Goal: Navigation & Orientation: Understand site structure

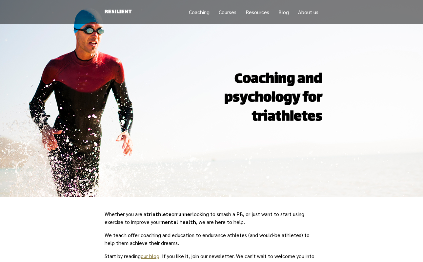
click at [205, 13] on link "Coaching" at bounding box center [199, 12] width 21 height 7
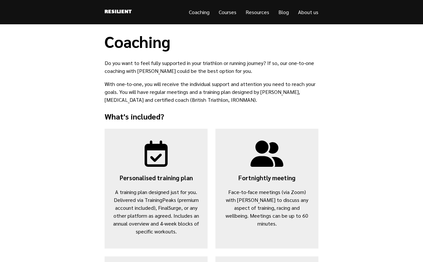
click at [258, 14] on link "Resources" at bounding box center [258, 12] width 24 height 7
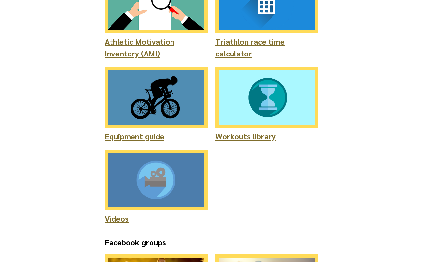
scroll to position [86, 0]
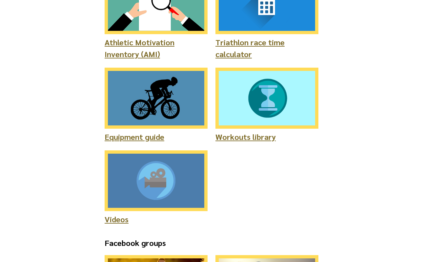
click at [163, 187] on img at bounding box center [156, 180] width 103 height 61
click at [163, 106] on img at bounding box center [156, 98] width 103 height 61
click at [248, 104] on img at bounding box center [267, 98] width 103 height 61
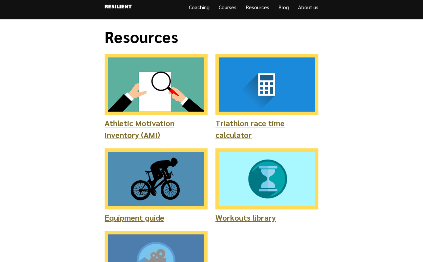
scroll to position [0, 0]
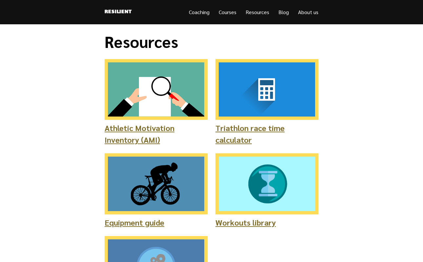
click at [162, 99] on img at bounding box center [156, 89] width 103 height 61
click at [236, 100] on img at bounding box center [267, 89] width 103 height 61
click at [285, 12] on link "Blog" at bounding box center [284, 12] width 10 height 7
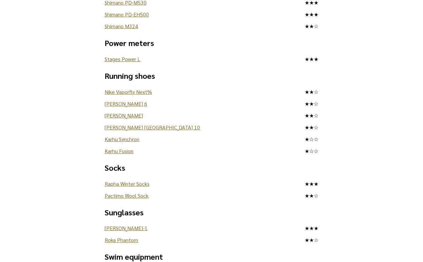
scroll to position [821, 0]
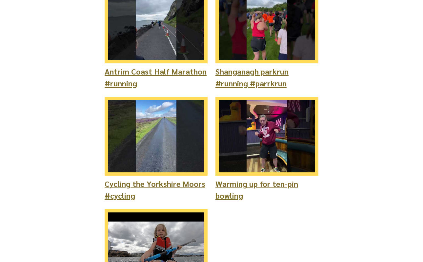
scroll to position [697, 0]
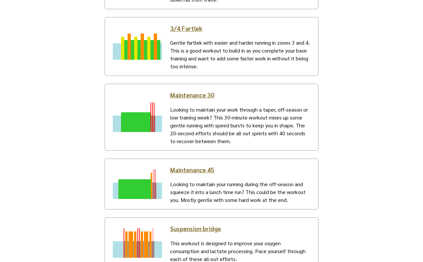
scroll to position [335, 0]
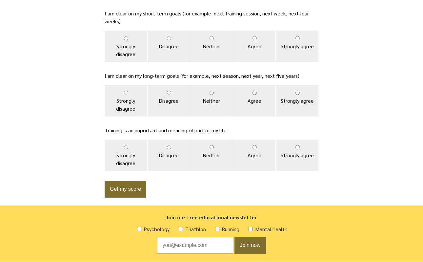
scroll to position [475, 0]
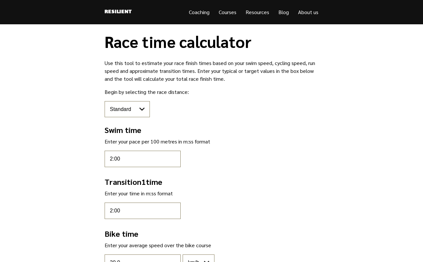
select select "standard"
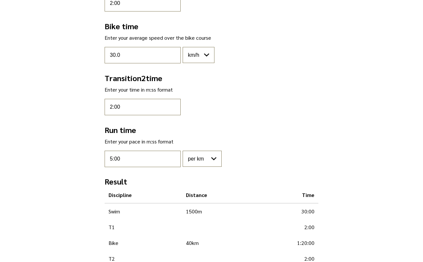
scroll to position [225, 0]
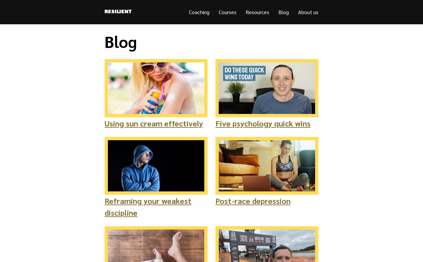
click at [309, 13] on link "About us" at bounding box center [308, 12] width 20 height 7
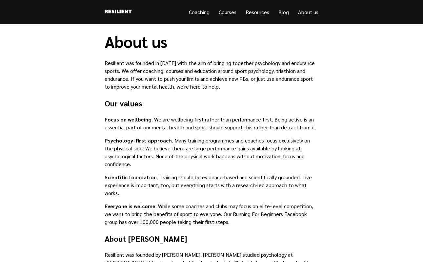
click at [193, 14] on link "Coaching" at bounding box center [199, 12] width 21 height 7
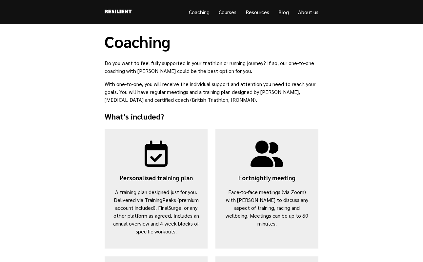
click at [119, 12] on link "Resilient" at bounding box center [118, 12] width 27 height 9
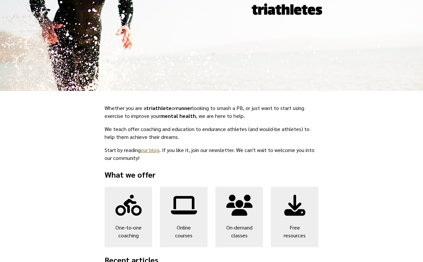
scroll to position [226, 0]
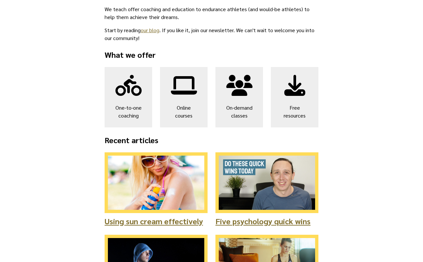
click at [242, 87] on icon at bounding box center [239, 85] width 32 height 21
